Goal: Task Accomplishment & Management: Use online tool/utility

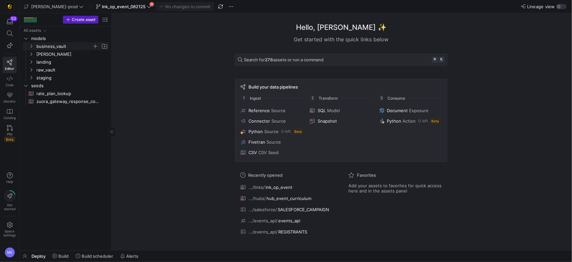
click at [32, 48] on icon "Press SPACE to select this row." at bounding box center [31, 46] width 5 height 4
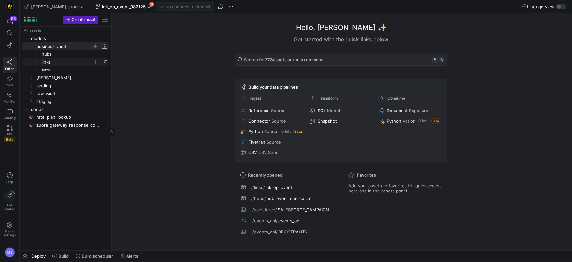
click at [36, 63] on icon "Press SPACE to select this row." at bounding box center [36, 62] width 5 height 4
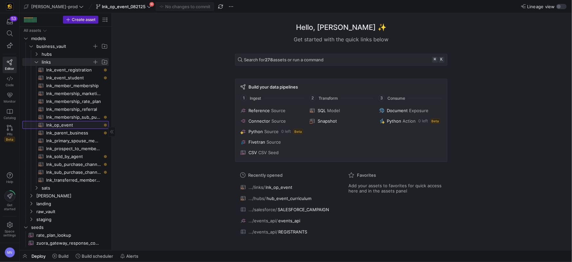
drag, startPoint x: 57, startPoint y: 126, endPoint x: 110, endPoint y: 131, distance: 52.7
click at [57, 126] on span "lnk_op_event​​​​​​​​​​" at bounding box center [73, 125] width 55 height 8
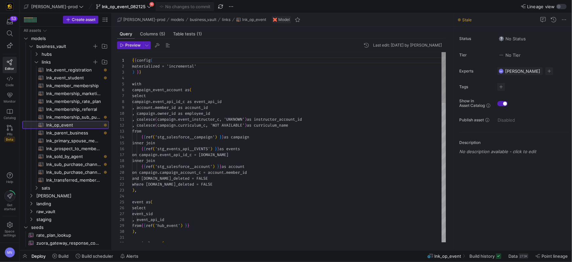
scroll to position [59, 0]
click at [341, 115] on div ", campaign.owner_id as employee_id" at bounding box center [289, 114] width 314 height 6
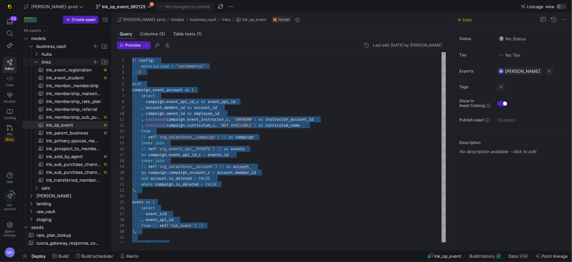
click at [36, 63] on icon "Press SPACE to select this row." at bounding box center [36, 62] width 5 height 4
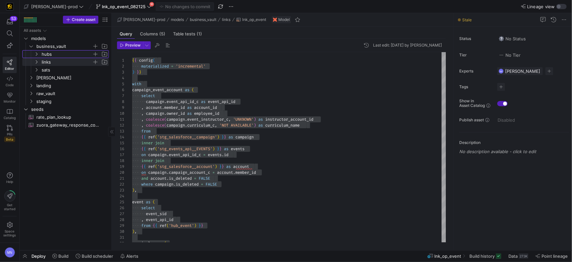
click at [40, 54] on span "hubs" at bounding box center [70, 54] width 75 height 7
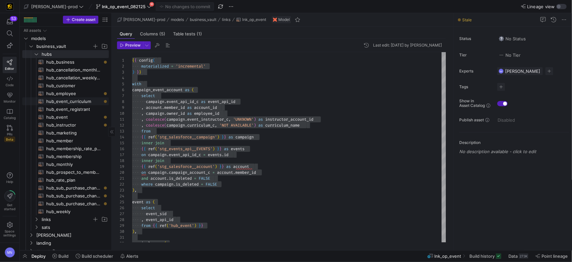
click at [62, 100] on span "hub_event_curriculum​​​​​​​​​​" at bounding box center [73, 102] width 55 height 8
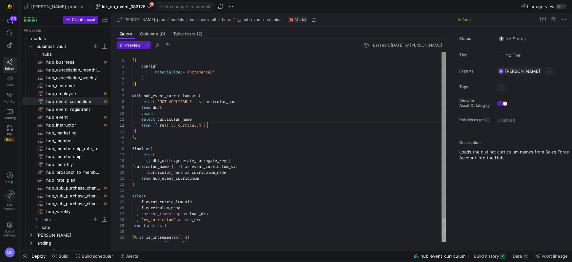
scroll to position [6, 75]
click at [326, 127] on div "from { { ref ( 'rv_curriculum' )" at bounding box center [289, 125] width 314 height 6
drag, startPoint x: 193, startPoint y: 103, endPoint x: 167, endPoint y: 108, distance: 26.1
click at [161, 100] on span "'NOT APPLICABLE'" at bounding box center [175, 99] width 37 height 5
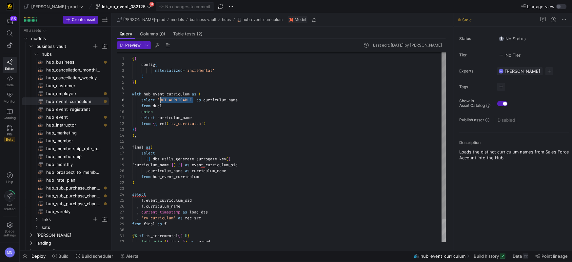
click at [279, 132] on div "} }" at bounding box center [289, 130] width 314 height 6
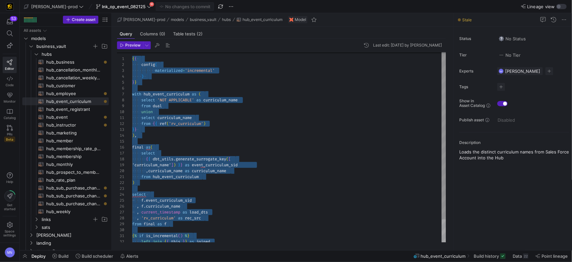
click at [196, 98] on span at bounding box center [195, 99] width 2 height 5
drag, startPoint x: 194, startPoint y: 100, endPoint x: 203, endPoint y: 103, distance: 9.8
click at [194, 100] on span "'NOT APPLICABLE'" at bounding box center [175, 99] width 37 height 5
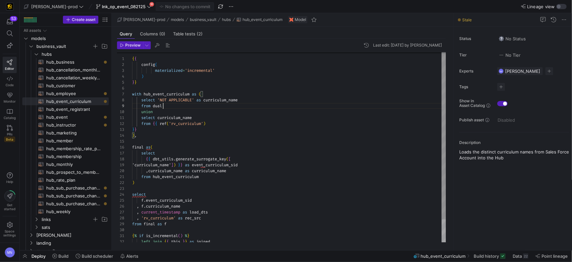
click at [241, 108] on div "from dual" at bounding box center [289, 106] width 314 height 6
click at [193, 100] on span "'NOT APPLICABLE'" at bounding box center [175, 99] width 37 height 5
drag, startPoint x: 423, startPoint y: 89, endPoint x: 419, endPoint y: 90, distance: 3.8
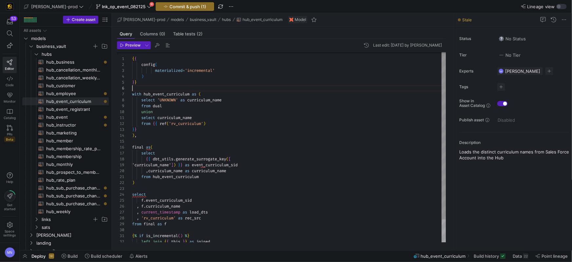
click at [423, 89] on div at bounding box center [289, 88] width 314 height 6
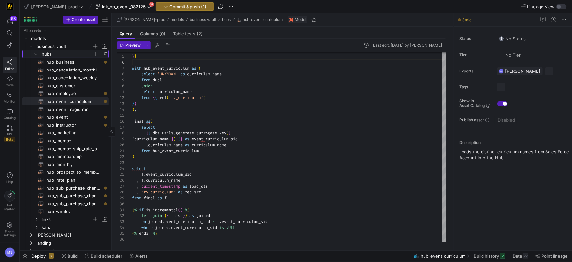
click at [36, 54] on icon "Press SPACE to select this row." at bounding box center [36, 54] width 5 height 4
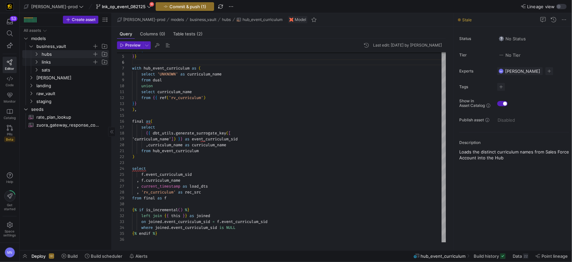
click at [35, 62] on icon "Press SPACE to select this row." at bounding box center [36, 62] width 5 height 4
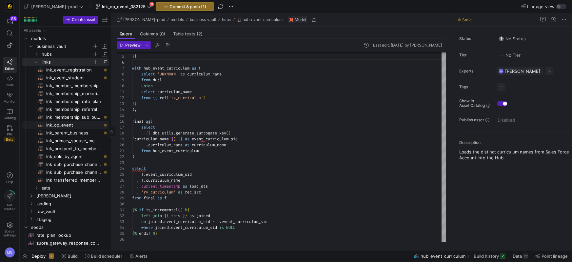
click at [71, 125] on span "lnk_op_event​​​​​​​​​​" at bounding box center [73, 125] width 55 height 8
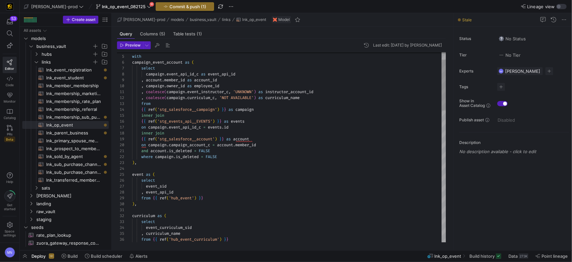
click at [242, 100] on span "'NOT AVAILABLE'" at bounding box center [236, 97] width 34 height 5
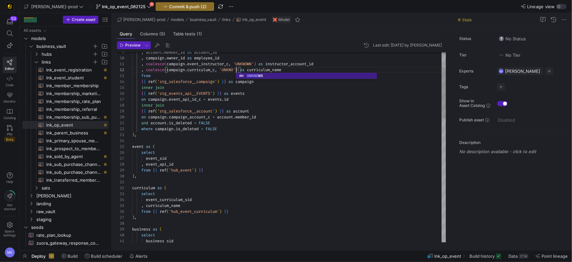
scroll to position [6, 108]
click at [318, 152] on div "select" at bounding box center [289, 153] width 314 height 6
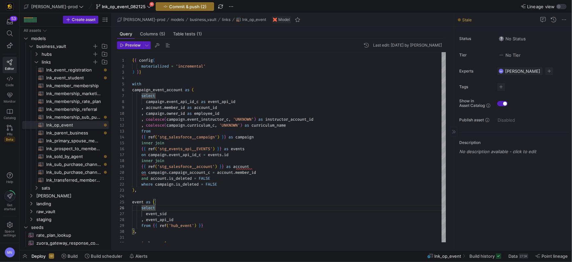
type textarea "and [DOMAIN_NAME]_deleted = FALSE where [DOMAIN_NAME]_deleted = FALSE ), event …"
